Goal: Task Accomplishment & Management: Complete application form

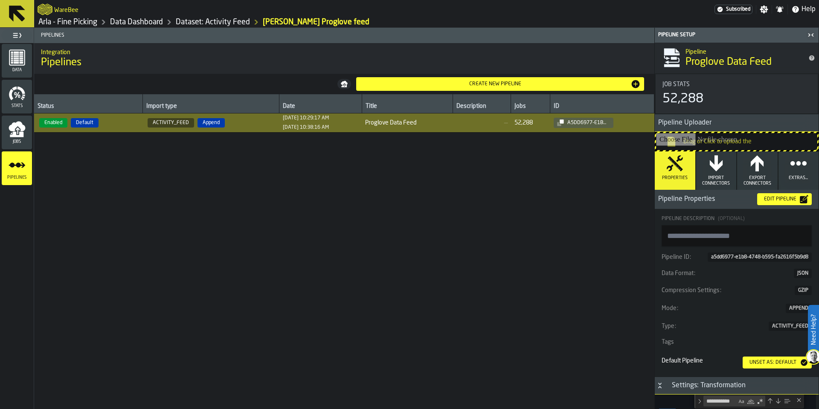
scroll to position [355, 0]
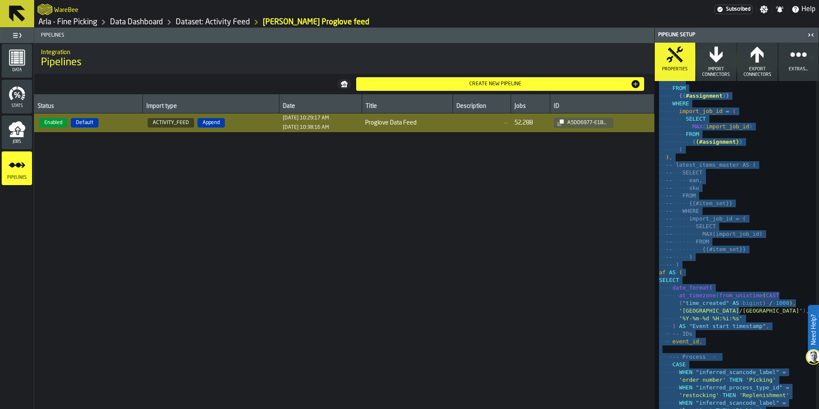
click at [227, 26] on link "Dataset: Activity Feed" at bounding box center [213, 21] width 74 height 9
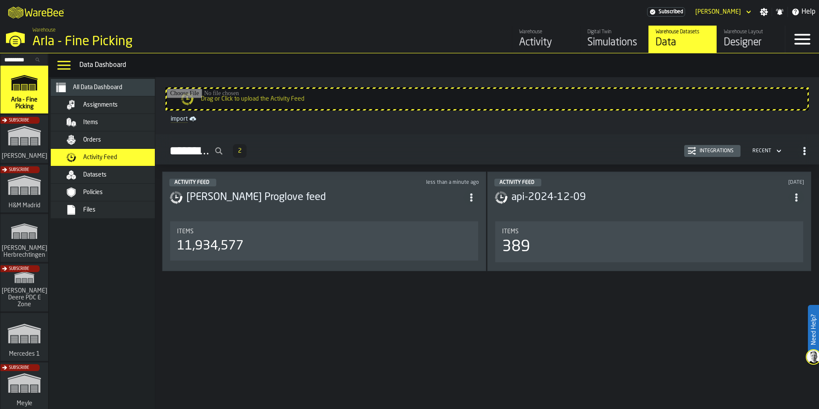
click at [94, 107] on span "Assignments" at bounding box center [100, 104] width 35 height 7
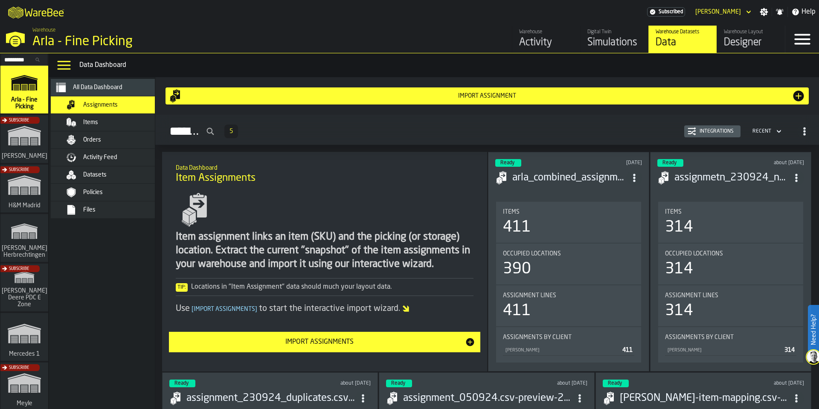
click at [609, 190] on header "Ready [DATE] arla_combined_assignment 1 (1).csv" at bounding box center [568, 176] width 147 height 34
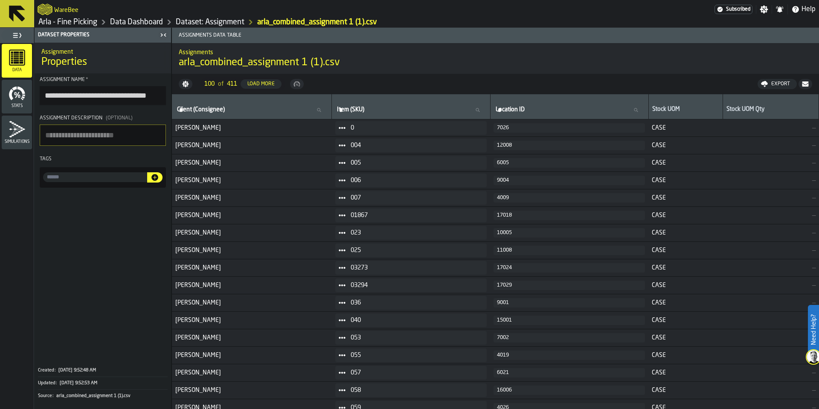
click at [781, 84] on div "Export" at bounding box center [781, 84] width 26 height 6
click at [779, 85] on span "Download (csv)" at bounding box center [773, 84] width 40 height 7
click at [130, 24] on link "Data Dashboard" at bounding box center [136, 21] width 53 height 9
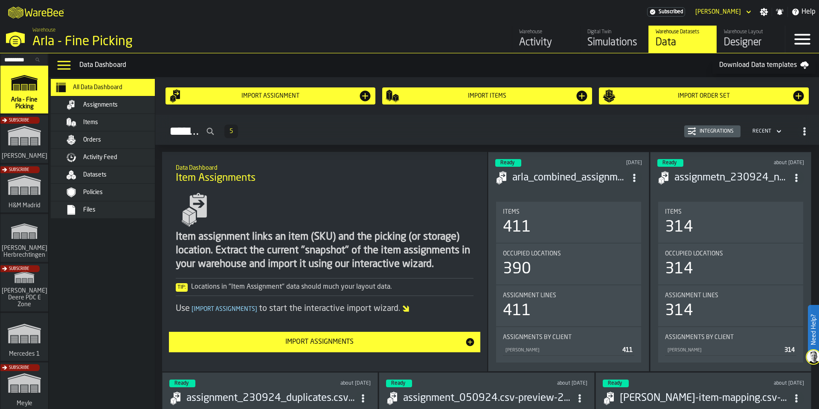
click at [110, 160] on span "Activity Feed" at bounding box center [100, 157] width 34 height 7
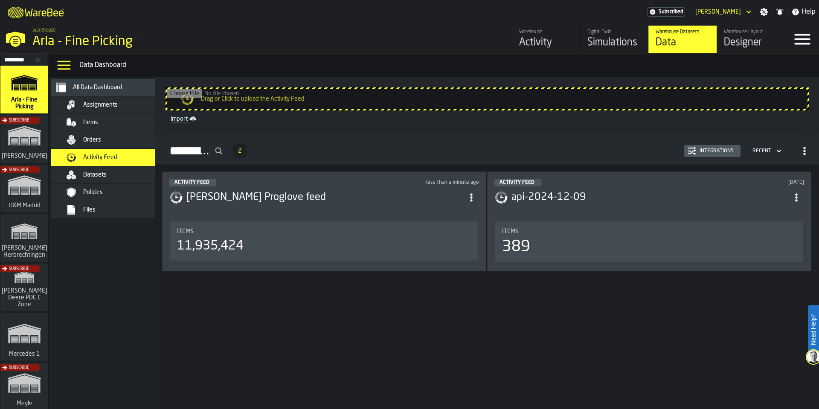
click at [279, 192] on h3 "[PERSON_NAME] Proglove feed" at bounding box center [324, 198] width 277 height 14
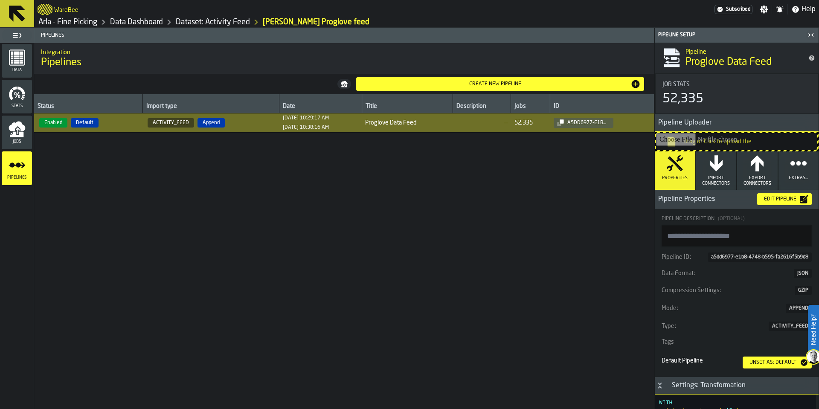
click at [121, 129] on td "Enabled Default" at bounding box center [88, 122] width 108 height 19
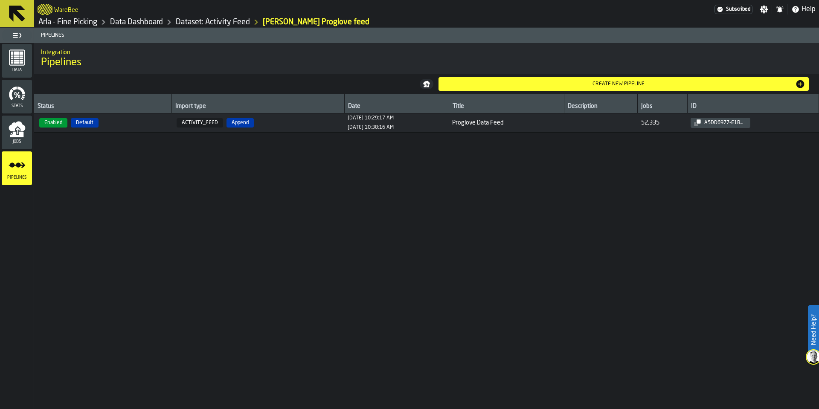
click at [557, 119] on span "Proglove Data Feed" at bounding box center [506, 122] width 109 height 7
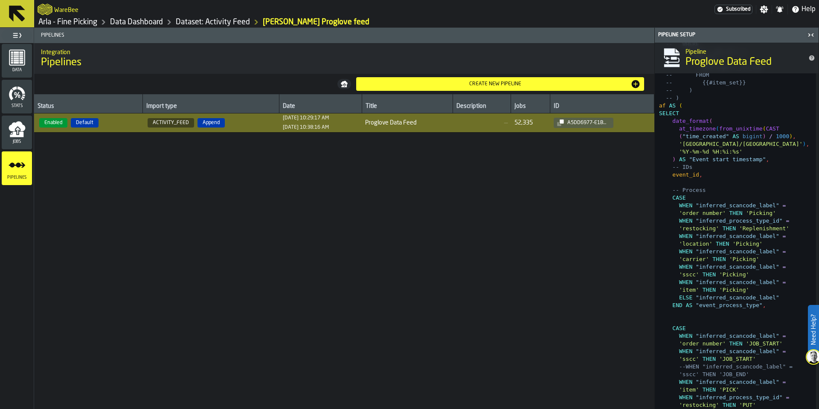
scroll to position [205, 0]
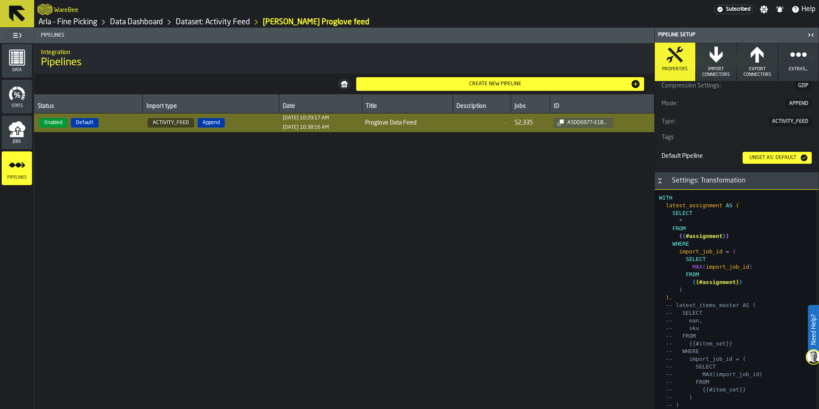
click at [660, 181] on icon "Button-Settings: Transformation-open" at bounding box center [659, 180] width 7 height 7
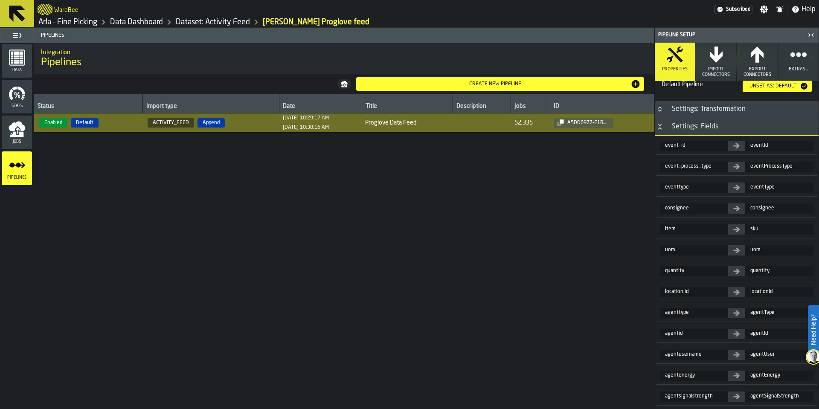
scroll to position [327, 0]
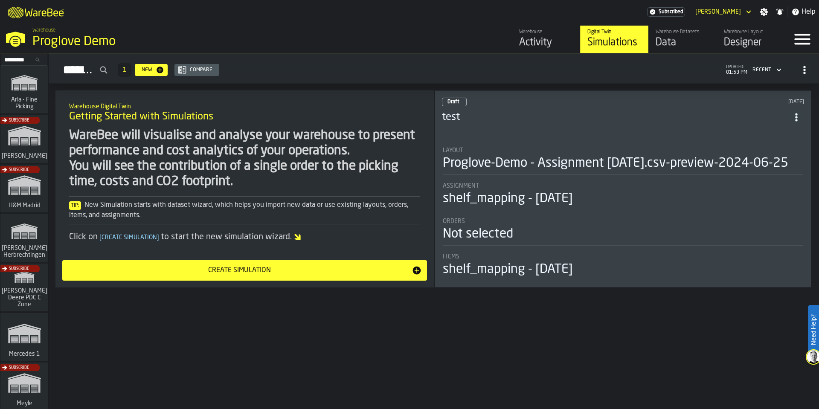
click at [672, 46] on div "Data" at bounding box center [682, 43] width 54 height 14
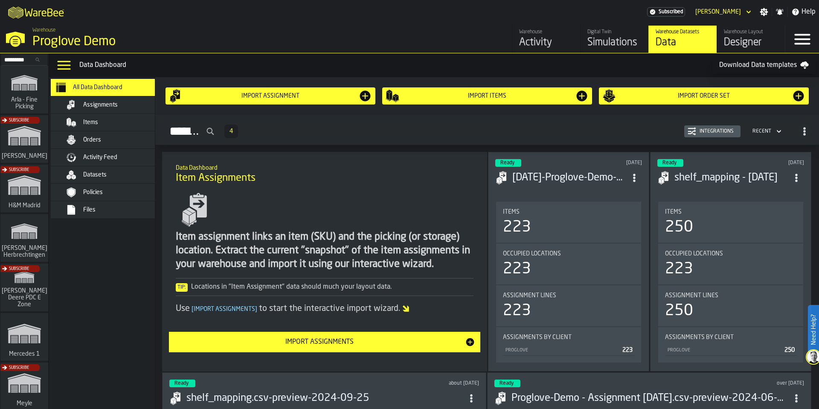
click at [107, 159] on span "Activity Feed" at bounding box center [100, 157] width 34 height 7
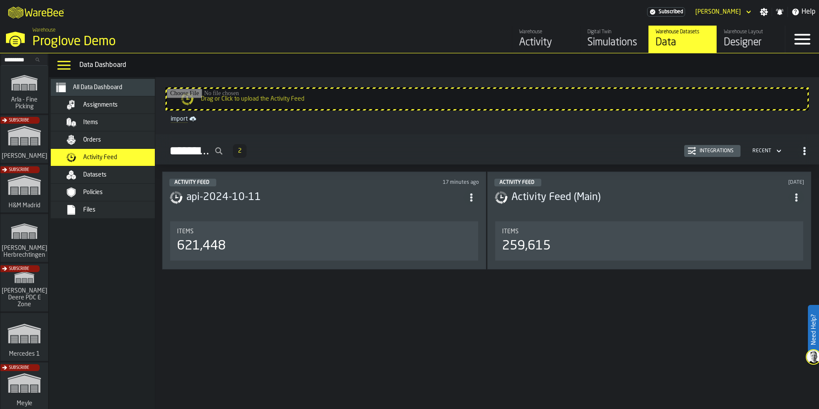
click at [14, 87] on icon "link-to-/wh/i/48cbecf7-1ea2-4bc9-a439-03d5b66e1a58/simulations" at bounding box center [24, 82] width 41 height 27
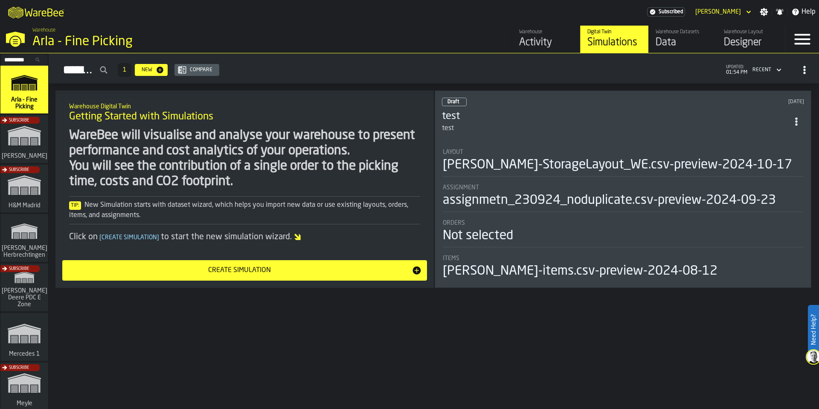
click at [670, 43] on div "Data" at bounding box center [682, 43] width 54 height 14
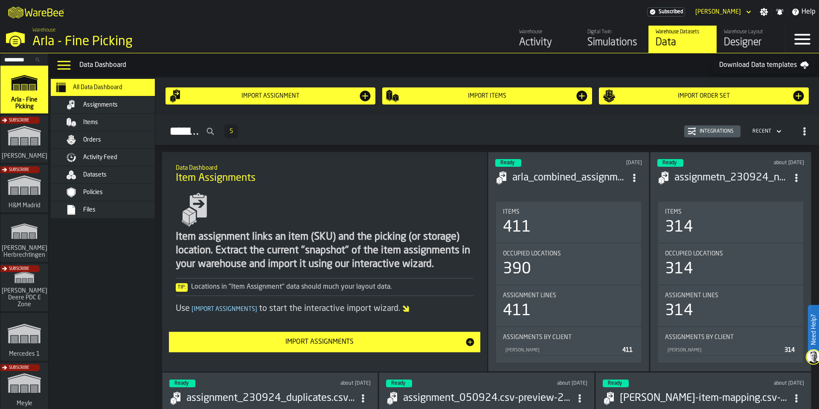
click at [110, 159] on span "Activity Feed" at bounding box center [100, 157] width 34 height 7
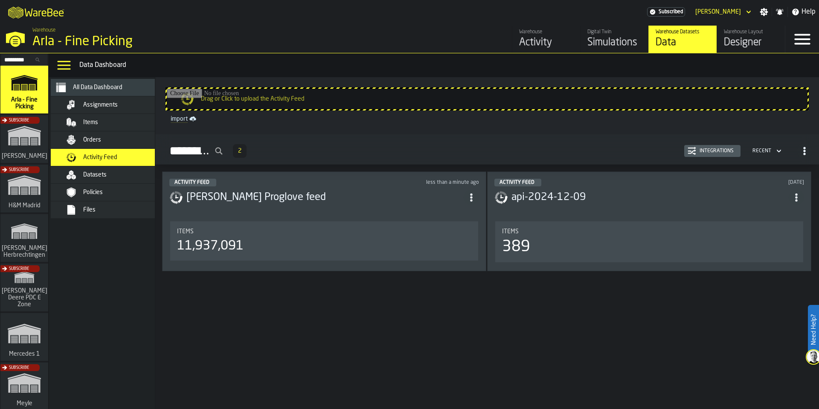
click at [287, 203] on h3 "[PERSON_NAME] Proglove feed" at bounding box center [324, 198] width 277 height 14
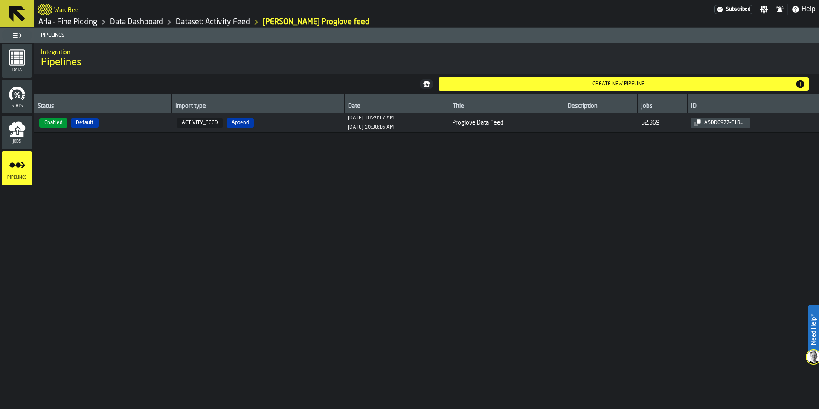
click at [12, 134] on icon "menu Jobs" at bounding box center [17, 129] width 17 height 17
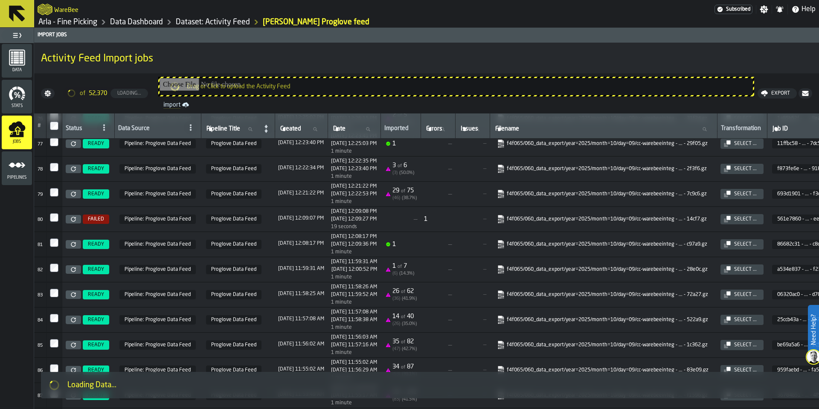
scroll to position [1886, 0]
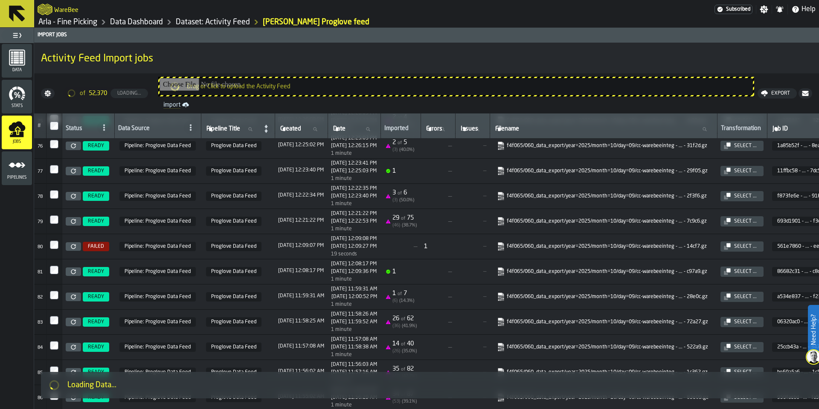
click at [72, 246] on icon at bounding box center [73, 246] width 5 height 5
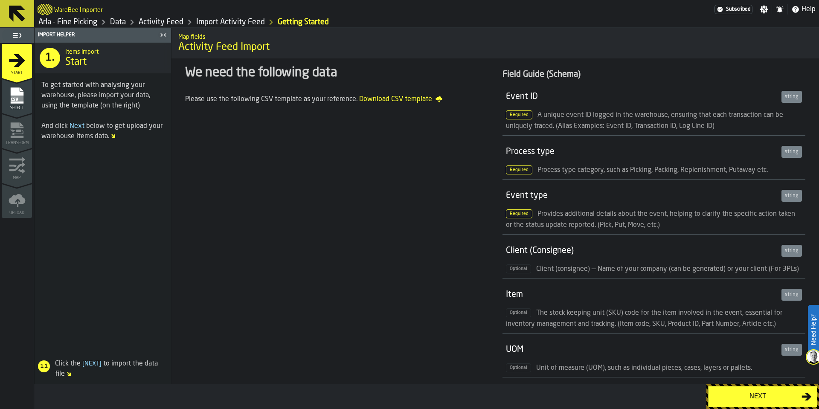
click at [747, 395] on div "Next" at bounding box center [757, 396] width 88 height 10
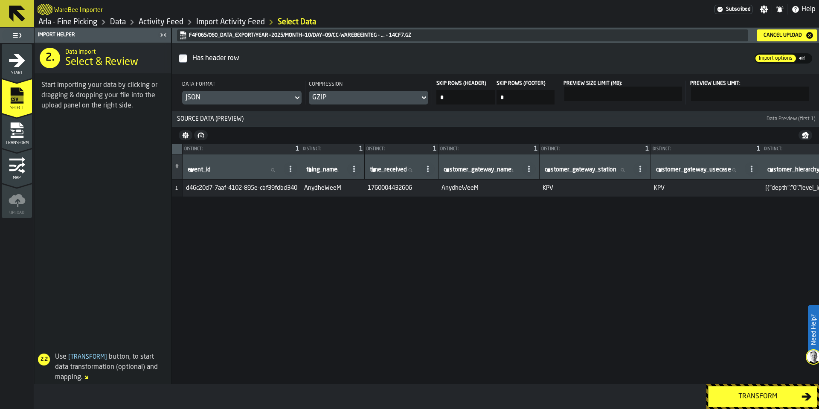
click at [87, 21] on link "Arla - Fine Picking" at bounding box center [67, 21] width 59 height 9
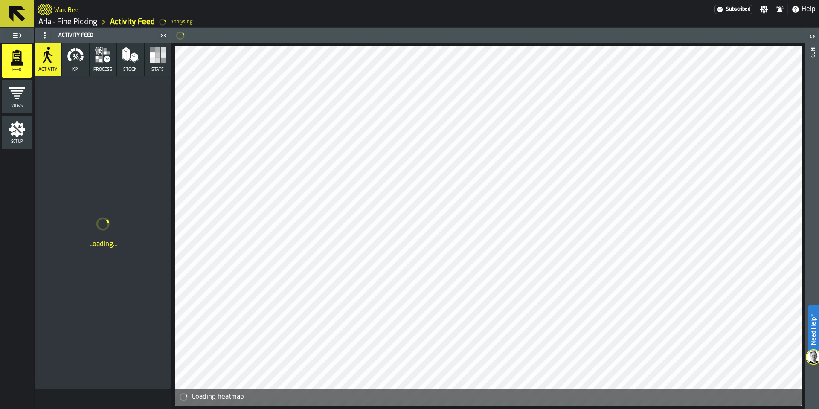
click at [72, 23] on link "Arla - Fine Picking" at bounding box center [67, 21] width 59 height 9
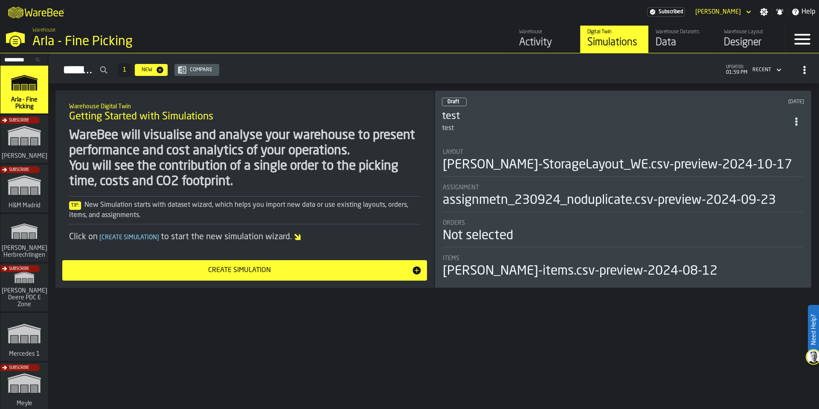
click at [684, 43] on div "Data" at bounding box center [682, 43] width 54 height 14
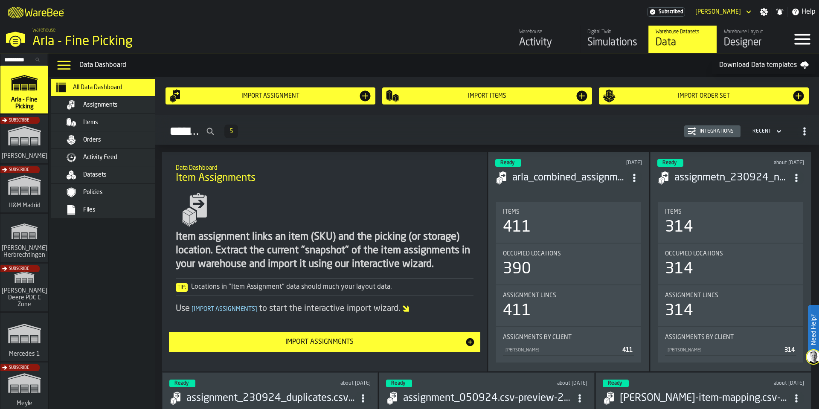
click at [92, 159] on span "Activity Feed" at bounding box center [100, 157] width 34 height 7
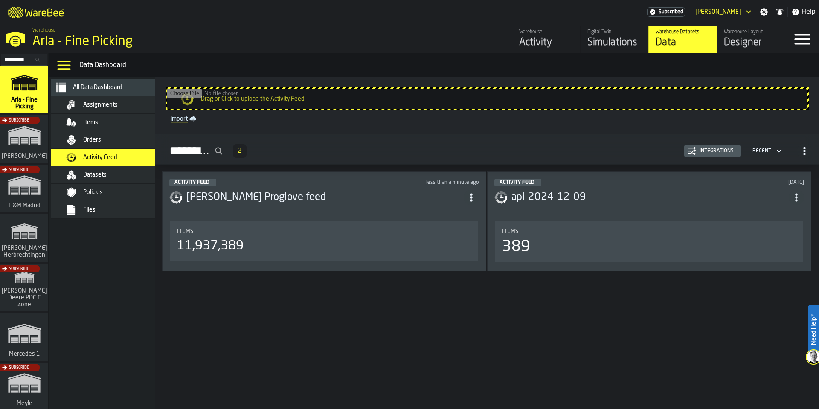
click at [301, 200] on h3 "[PERSON_NAME] Proglove feed" at bounding box center [324, 198] width 277 height 14
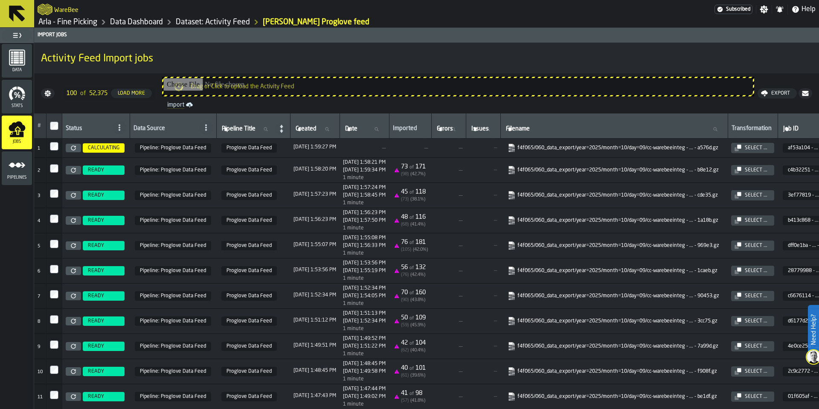
click at [23, 163] on icon "menu Pipelines" at bounding box center [17, 164] width 17 height 17
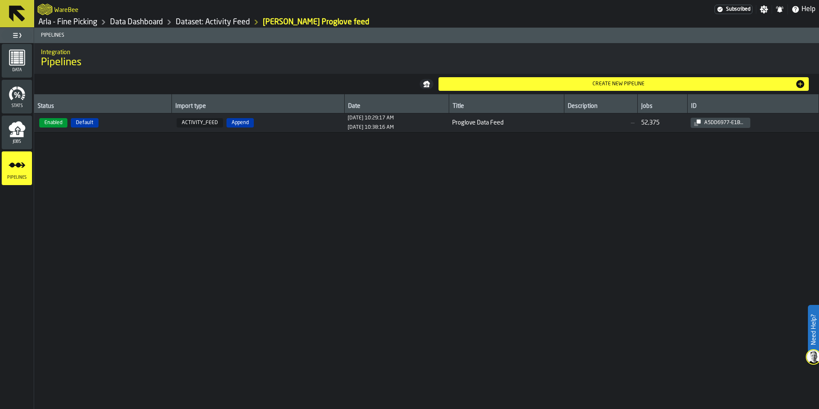
click at [116, 122] on span "Enabled Default" at bounding box center [103, 122] width 130 height 9
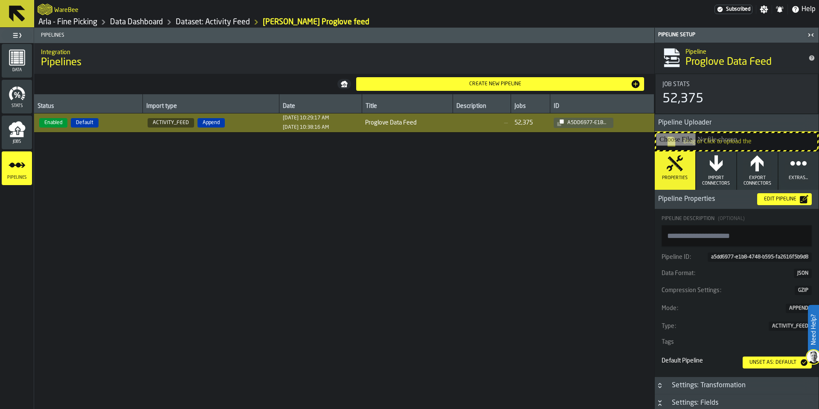
click at [676, 170] on icon "button" at bounding box center [674, 163] width 17 height 17
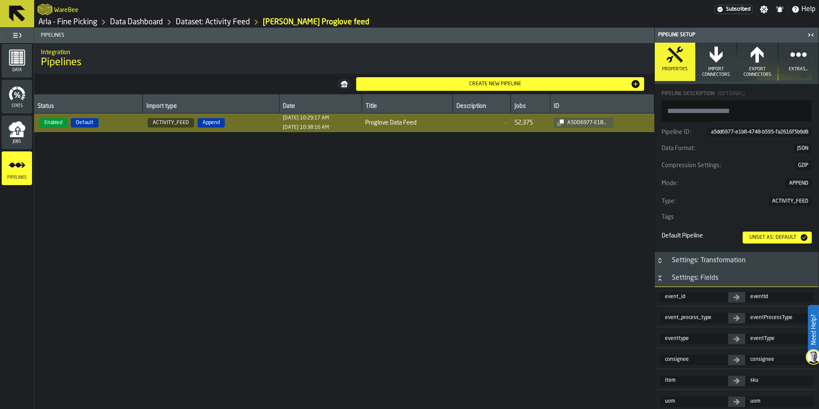
scroll to position [51, 0]
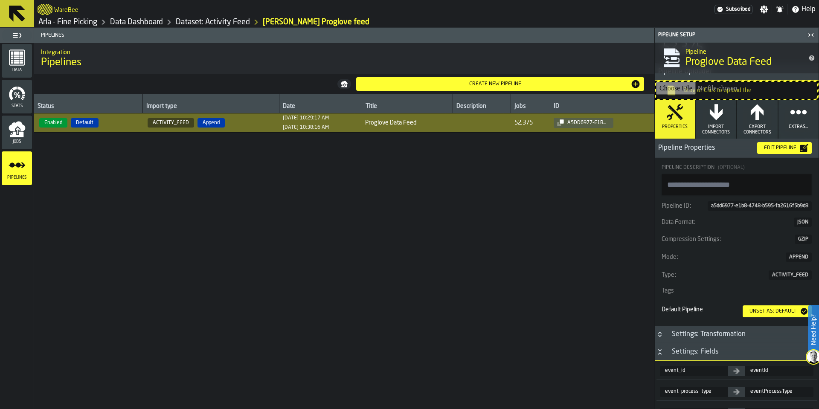
click at [658, 350] on icon "Button-Settings: Fields-open" at bounding box center [659, 351] width 7 height 7
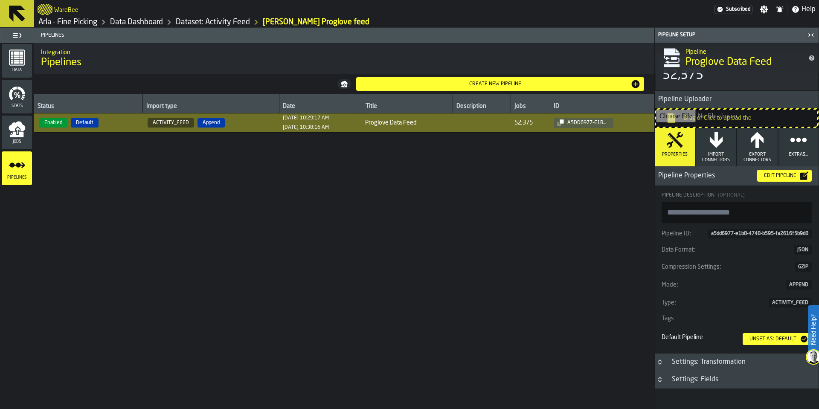
click at [657, 365] on icon "Button-Settings: Transformation-closed" at bounding box center [659, 362] width 7 height 7
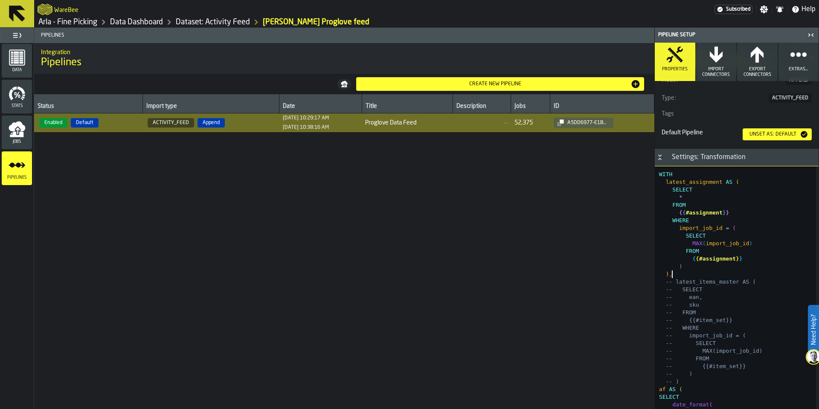
scroll to position [0, 0]
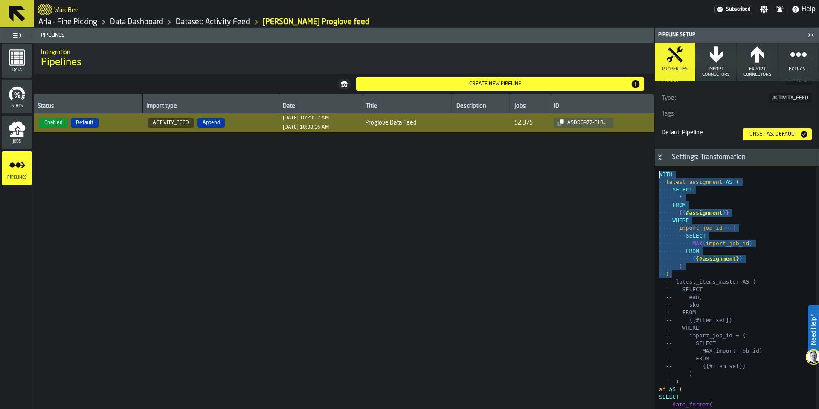
drag, startPoint x: 677, startPoint y: 276, endPoint x: 657, endPoint y: 172, distance: 105.5
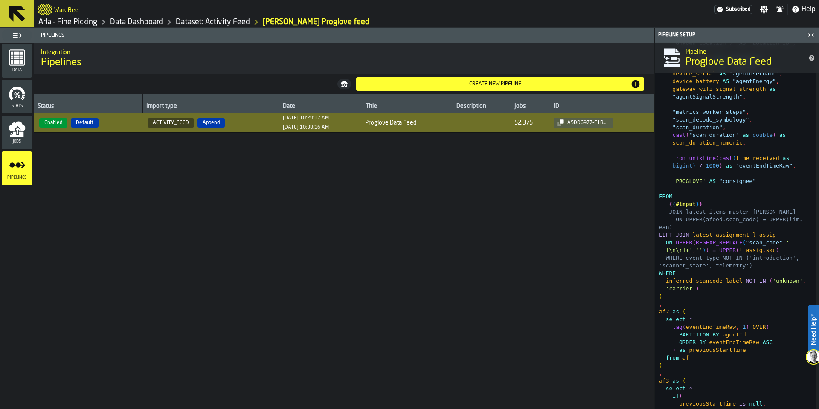
scroll to position [1405, 0]
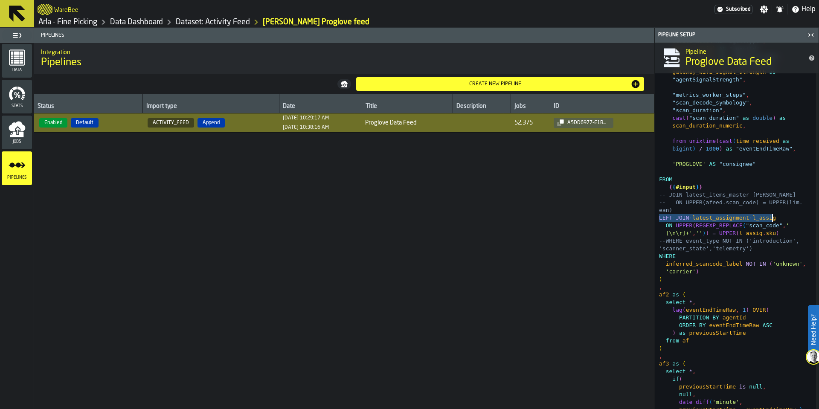
type textarea "**********"
drag, startPoint x: 659, startPoint y: 220, endPoint x: 783, endPoint y: 231, distance: 124.6
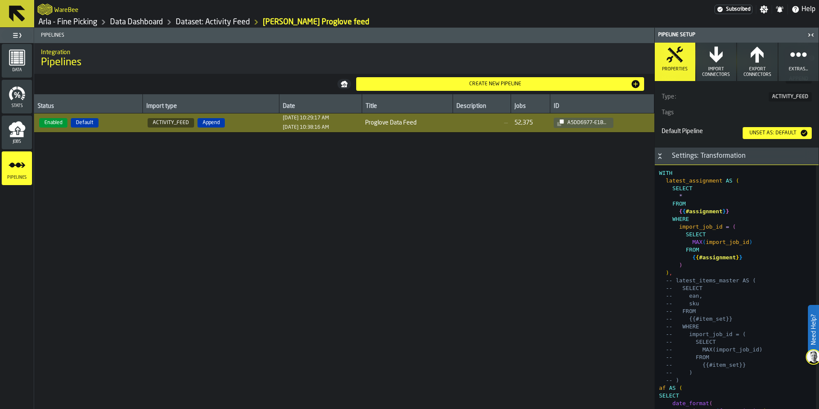
scroll to position [177, 0]
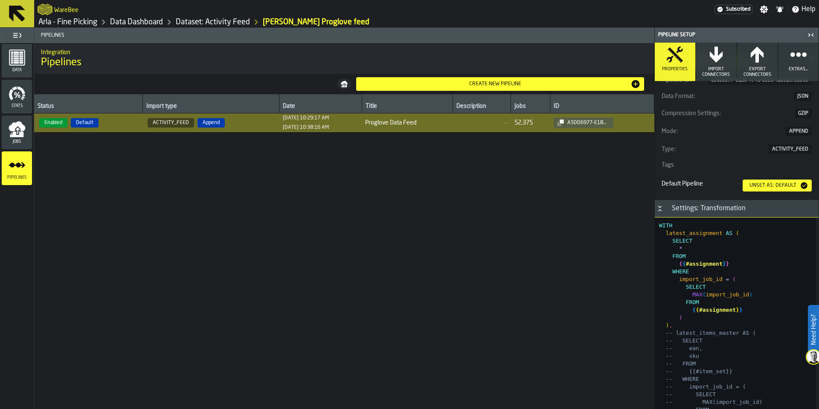
click at [200, 23] on link "Dataset: Activity Feed" at bounding box center [213, 21] width 74 height 9
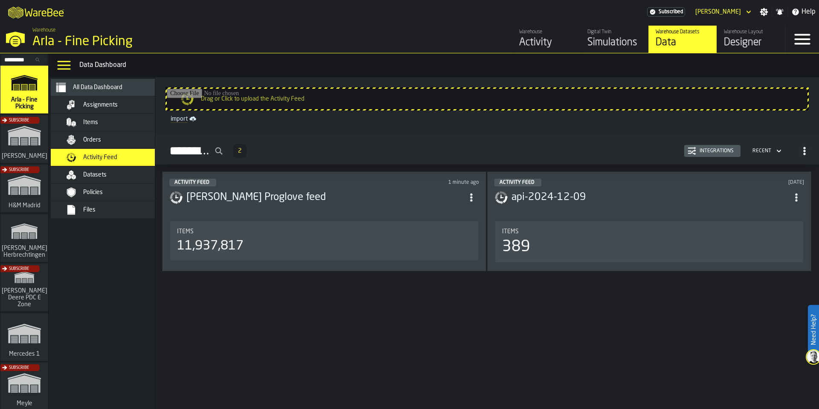
click at [91, 106] on span "Assignments" at bounding box center [100, 104] width 35 height 7
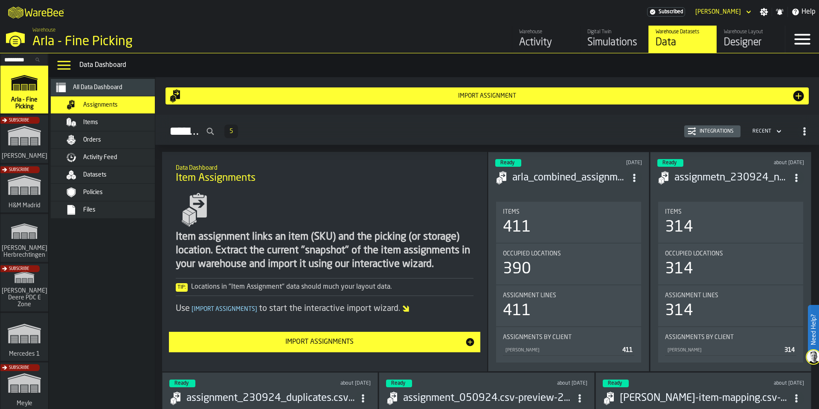
click at [359, 338] on div "Import Assignments" at bounding box center [319, 342] width 291 height 10
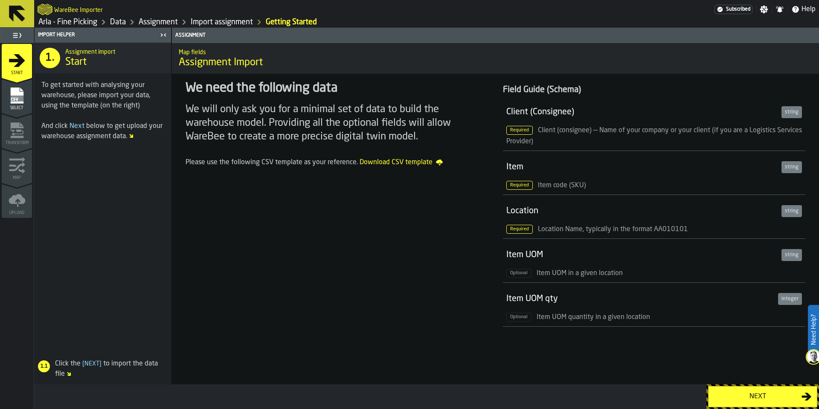
click at [26, 104] on div "Select" at bounding box center [17, 98] width 30 height 23
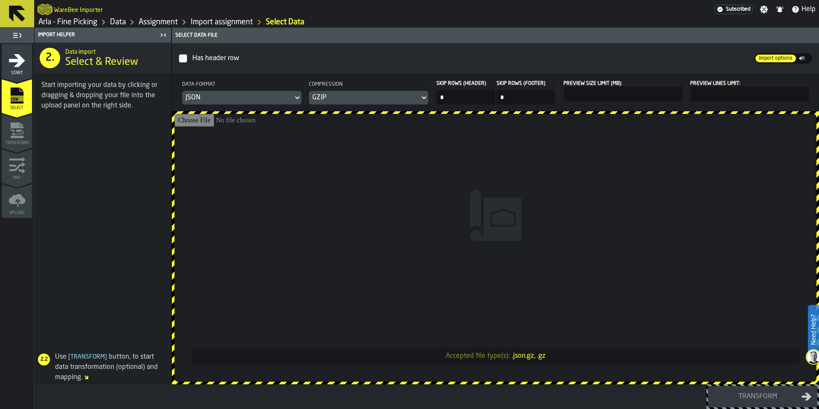
click at [226, 22] on link "Import assignment" at bounding box center [222, 21] width 62 height 9
click at [217, 20] on link "Import assignment" at bounding box center [222, 21] width 62 height 9
click at [168, 21] on link "Assignment" at bounding box center [158, 21] width 39 height 9
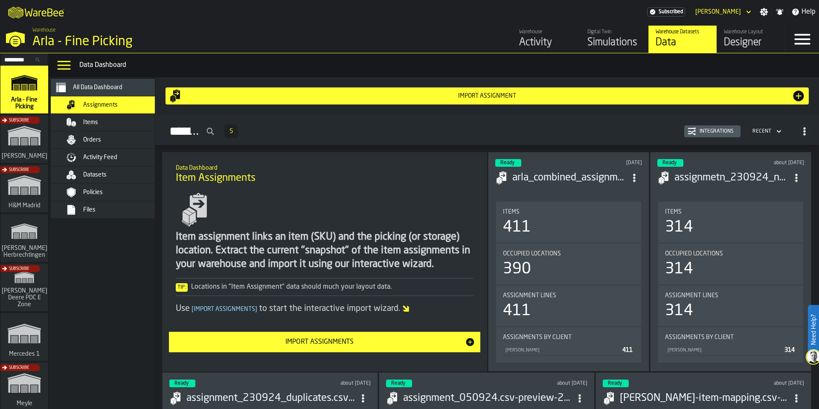
click at [611, 44] on div "Simulations" at bounding box center [614, 43] width 54 height 14
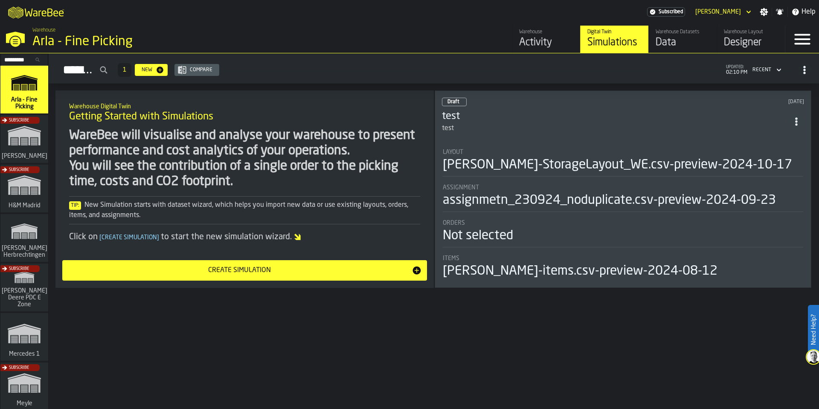
click at [677, 42] on div "Data" at bounding box center [682, 43] width 54 height 14
